Goal: Task Accomplishment & Management: Manage account settings

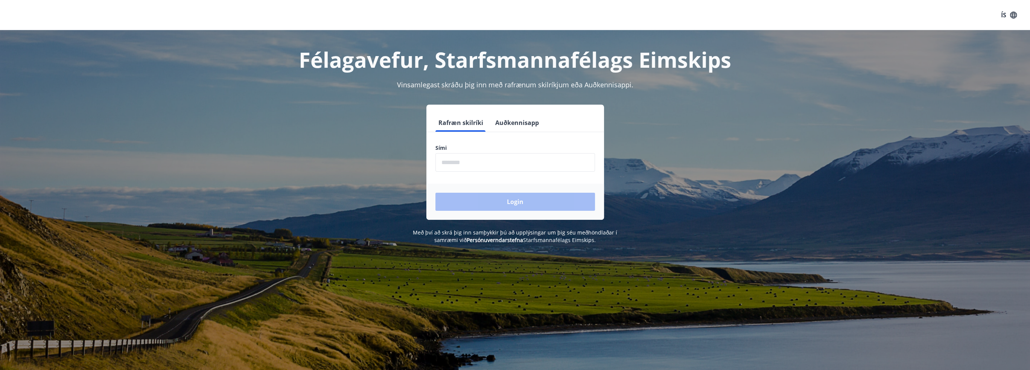
click at [509, 165] on input "phone" at bounding box center [516, 162] width 160 height 18
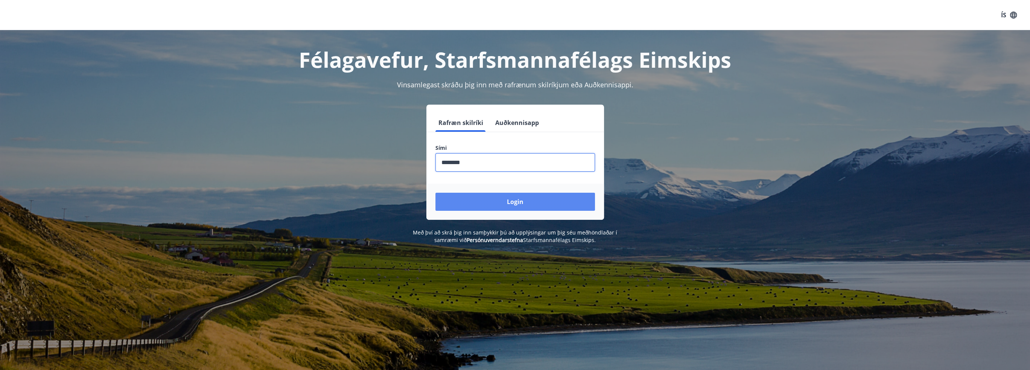
type input "********"
click at [531, 201] on button "Login" at bounding box center [516, 202] width 160 height 18
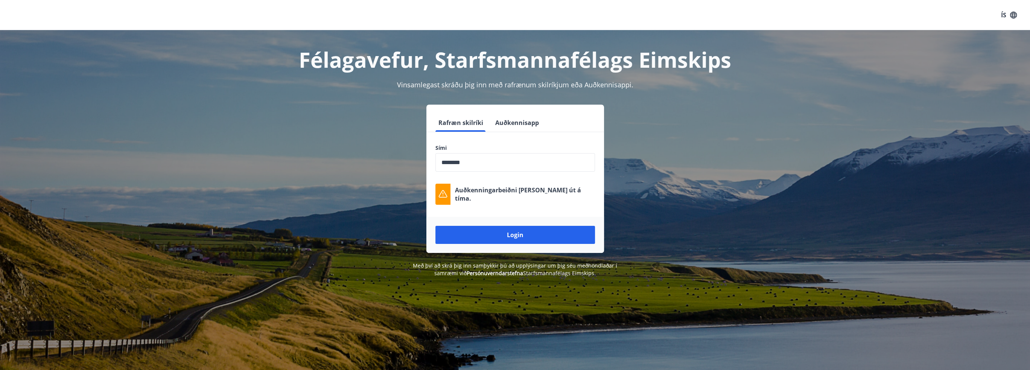
click at [510, 127] on button "Auðkennisapp" at bounding box center [517, 123] width 50 height 18
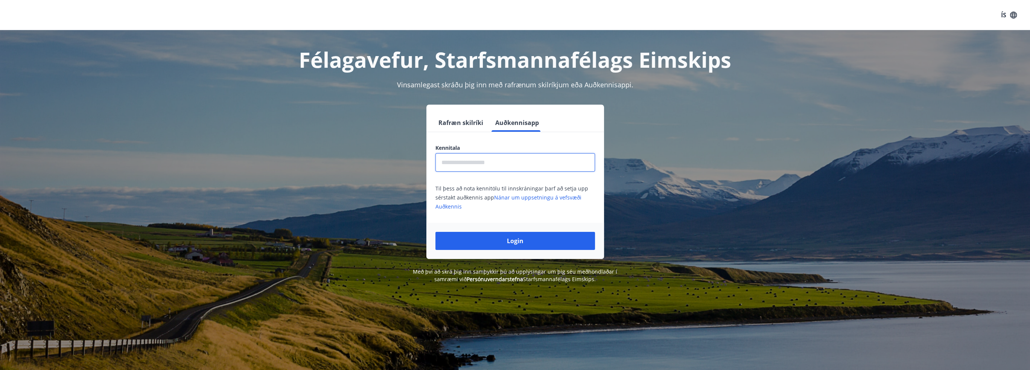
click at [473, 169] on input "text" at bounding box center [516, 162] width 160 height 18
type input "**********"
click at [524, 246] on button "Login" at bounding box center [516, 241] width 160 height 18
click at [522, 197] on link "Nánar um uppsetningu á vefsvæði Auðkennis" at bounding box center [509, 202] width 146 height 16
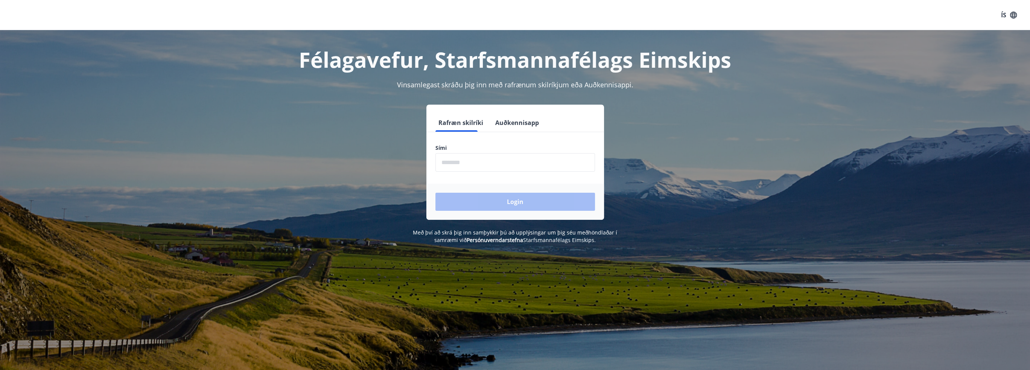
click at [164, 66] on div "Félagavefur, Starfsmannafélags Eimskips Vinsamlegast skráðu þig inn með rafrænu…" at bounding box center [515, 137] width 1030 height 214
click at [57, 12] on div "ÍS" at bounding box center [515, 15] width 1030 height 30
drag, startPoint x: 166, startPoint y: 190, endPoint x: 159, endPoint y: 199, distance: 11.6
click at [166, 190] on div "Félagavefur, Starfsmannafélags Eimskips Vinsamlegast skráðu þig inn með rafrænu…" at bounding box center [515, 137] width 1030 height 214
drag, startPoint x: 257, startPoint y: 190, endPoint x: 255, endPoint y: 184, distance: 6.9
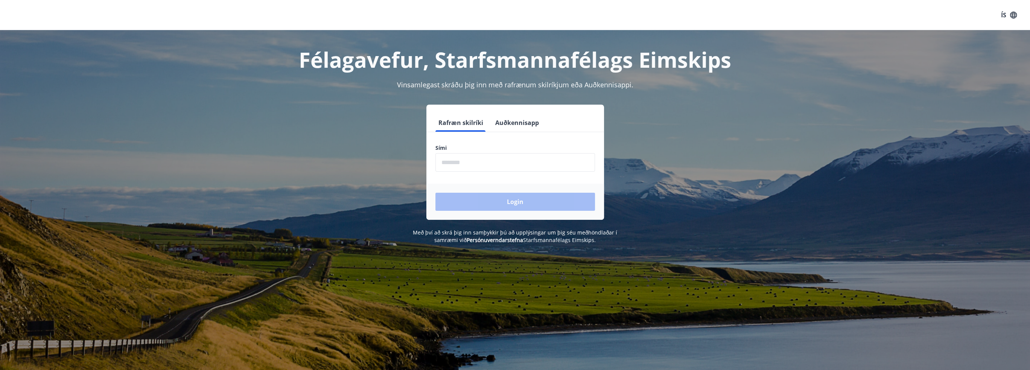
click at [258, 189] on div "Rafræn skilríki Auðkennisapp Sími ​ Login" at bounding box center [515, 162] width 524 height 115
